Goal: Information Seeking & Learning: Learn about a topic

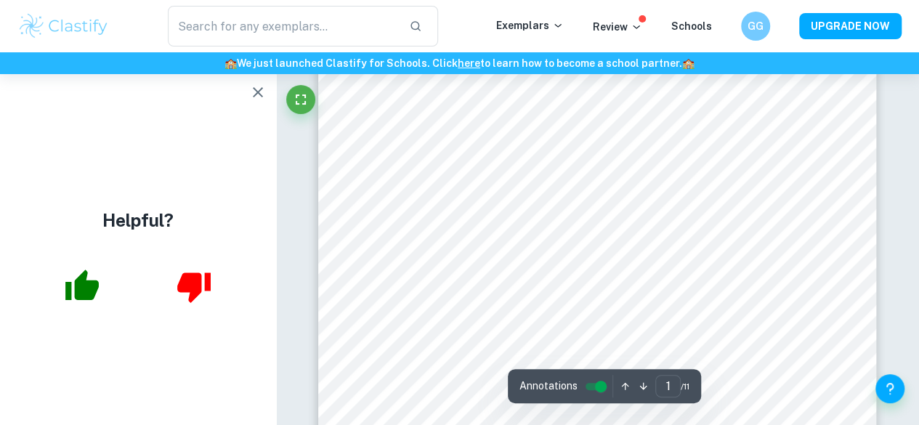
scroll to position [196, 0]
click at [293, 99] on icon "Fullscreen" at bounding box center [300, 99] width 17 height 17
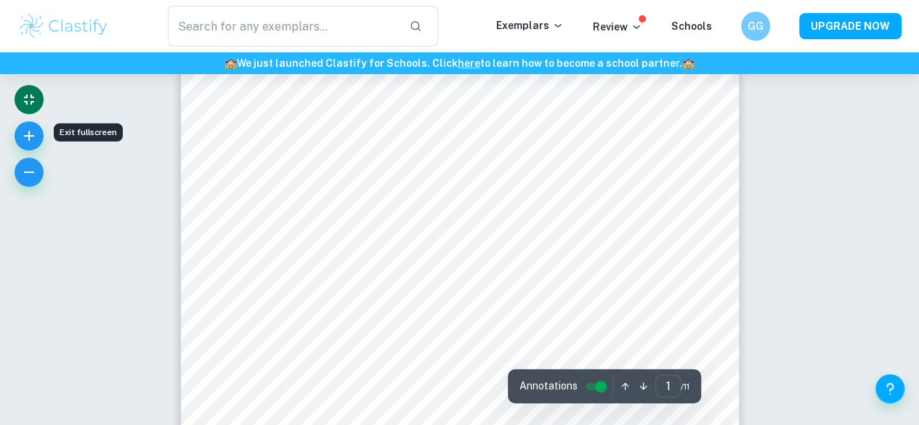
scroll to position [214, 0]
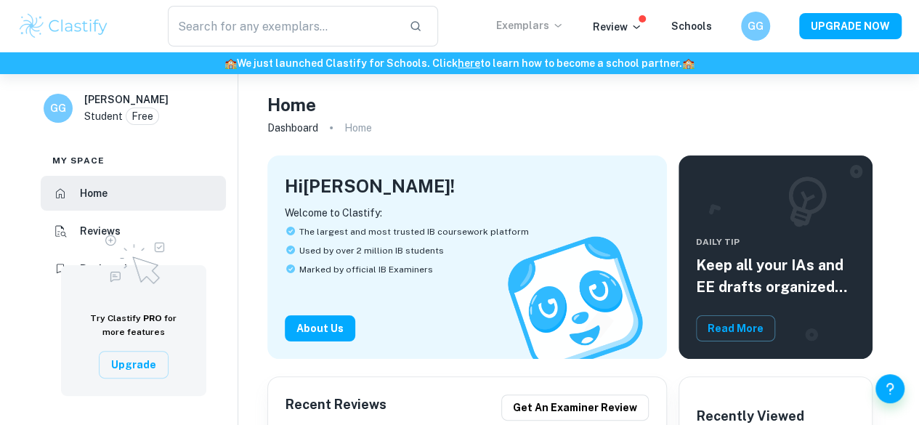
click at [554, 28] on p "Exemplars" at bounding box center [530, 25] width 68 height 16
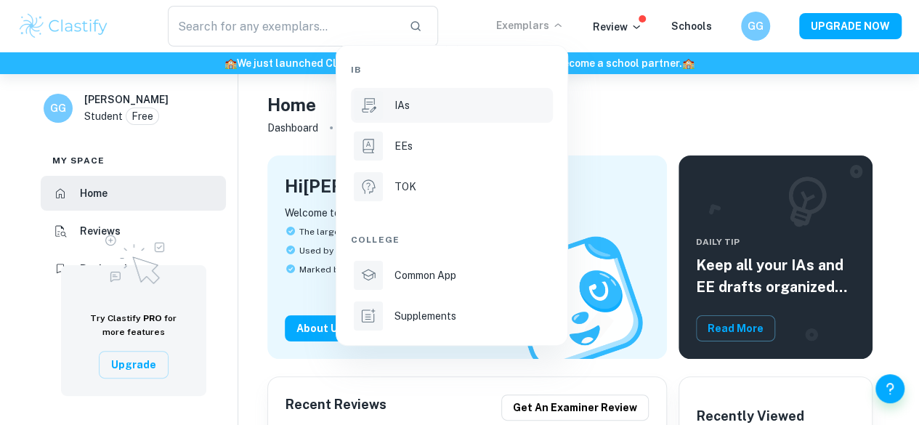
click at [393, 107] on li "IAs" at bounding box center [452, 105] width 202 height 35
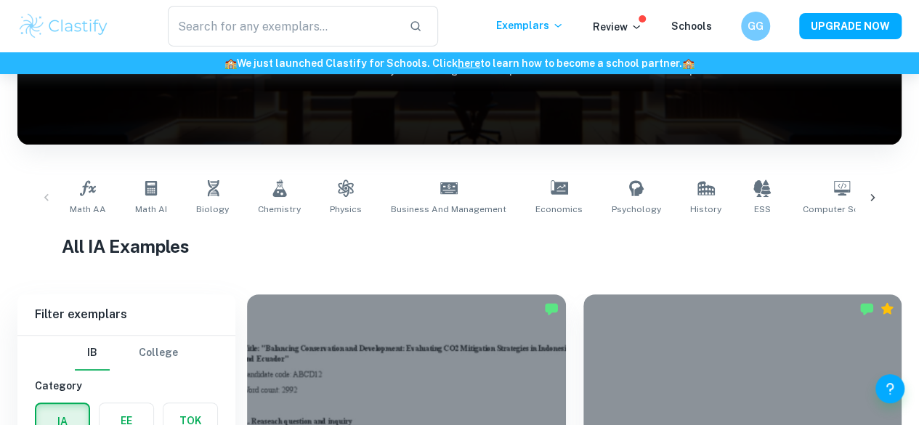
scroll to position [200, 0]
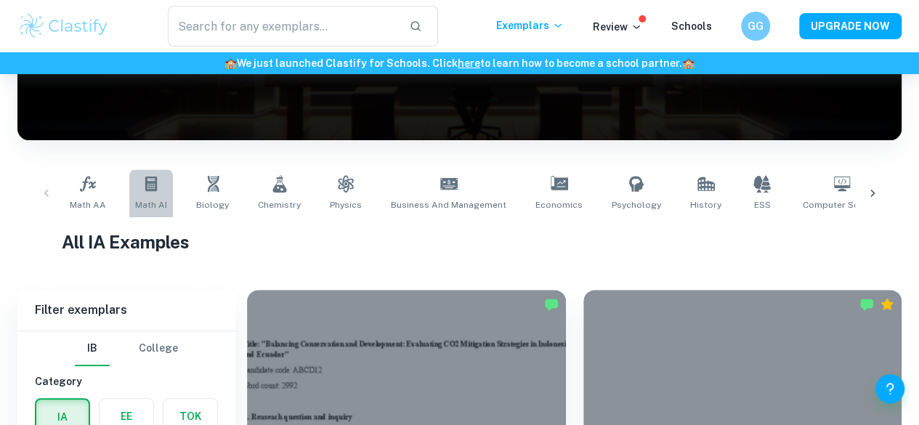
click at [150, 208] on span "Math AI" at bounding box center [151, 204] width 32 height 13
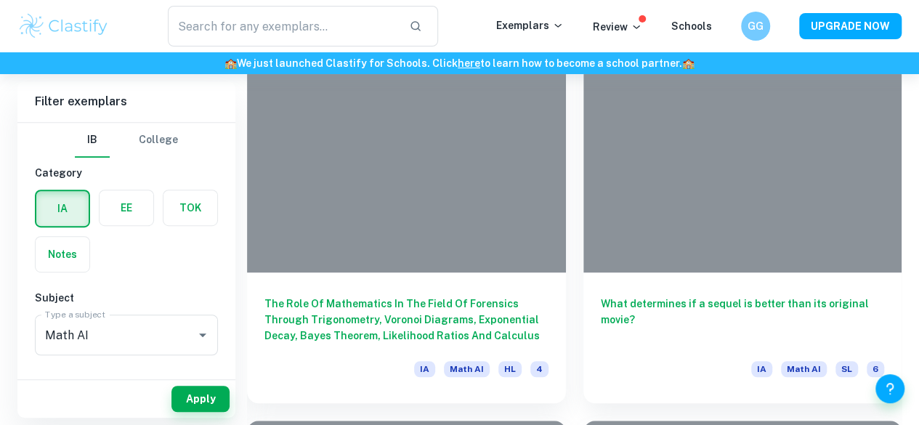
scroll to position [8597, 0]
